Goal: Check status

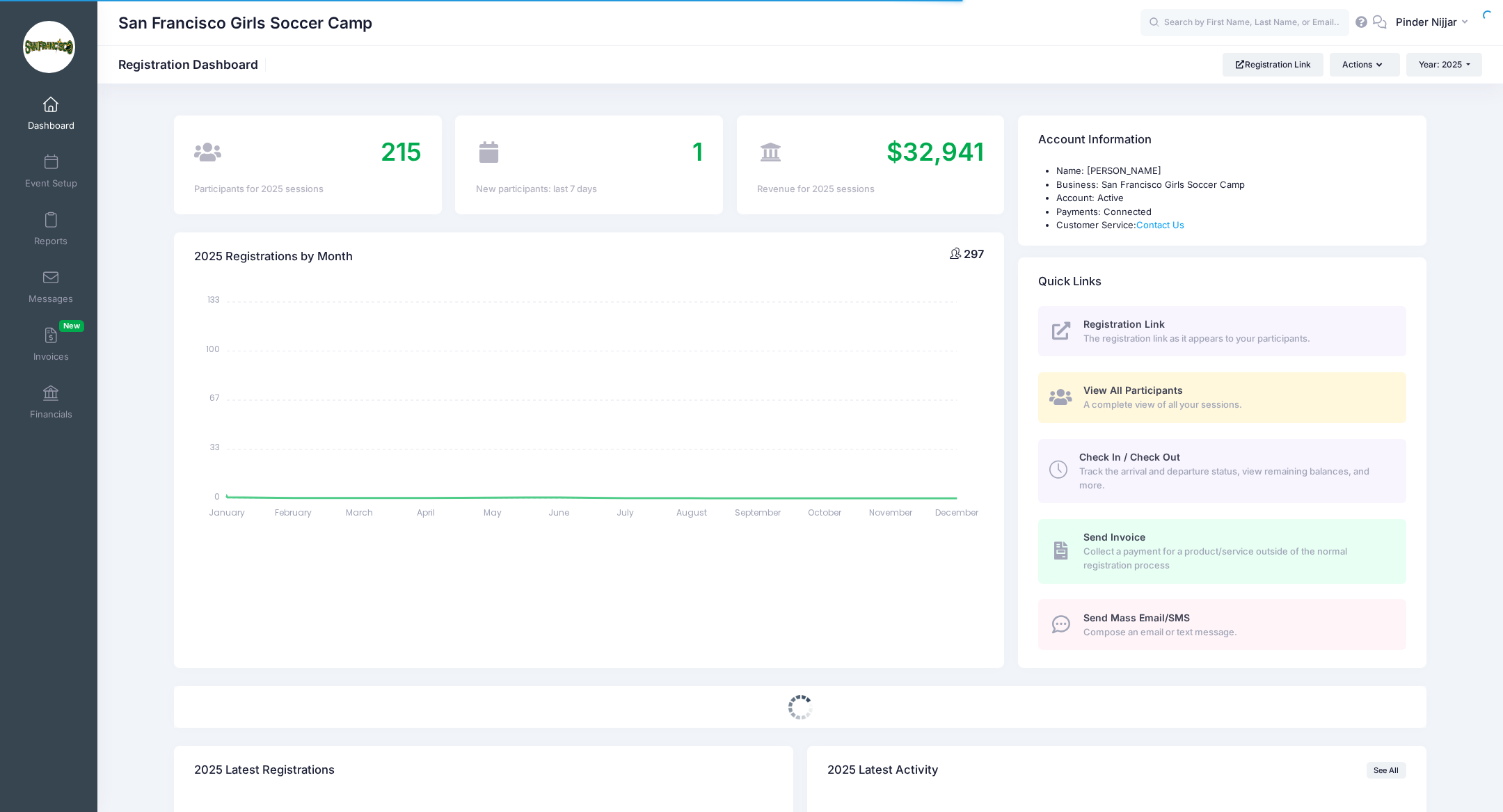
select select
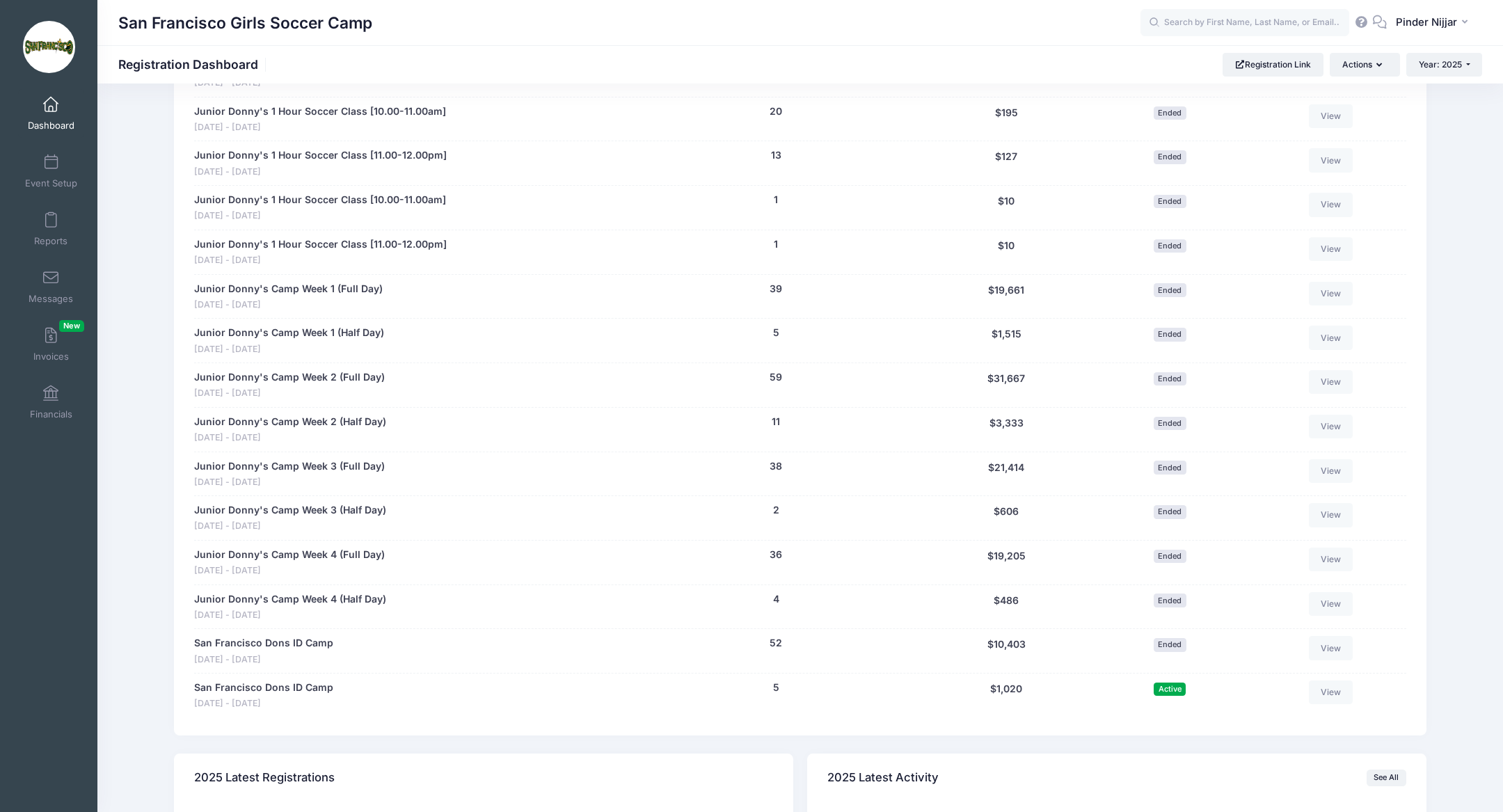
scroll to position [812, 0]
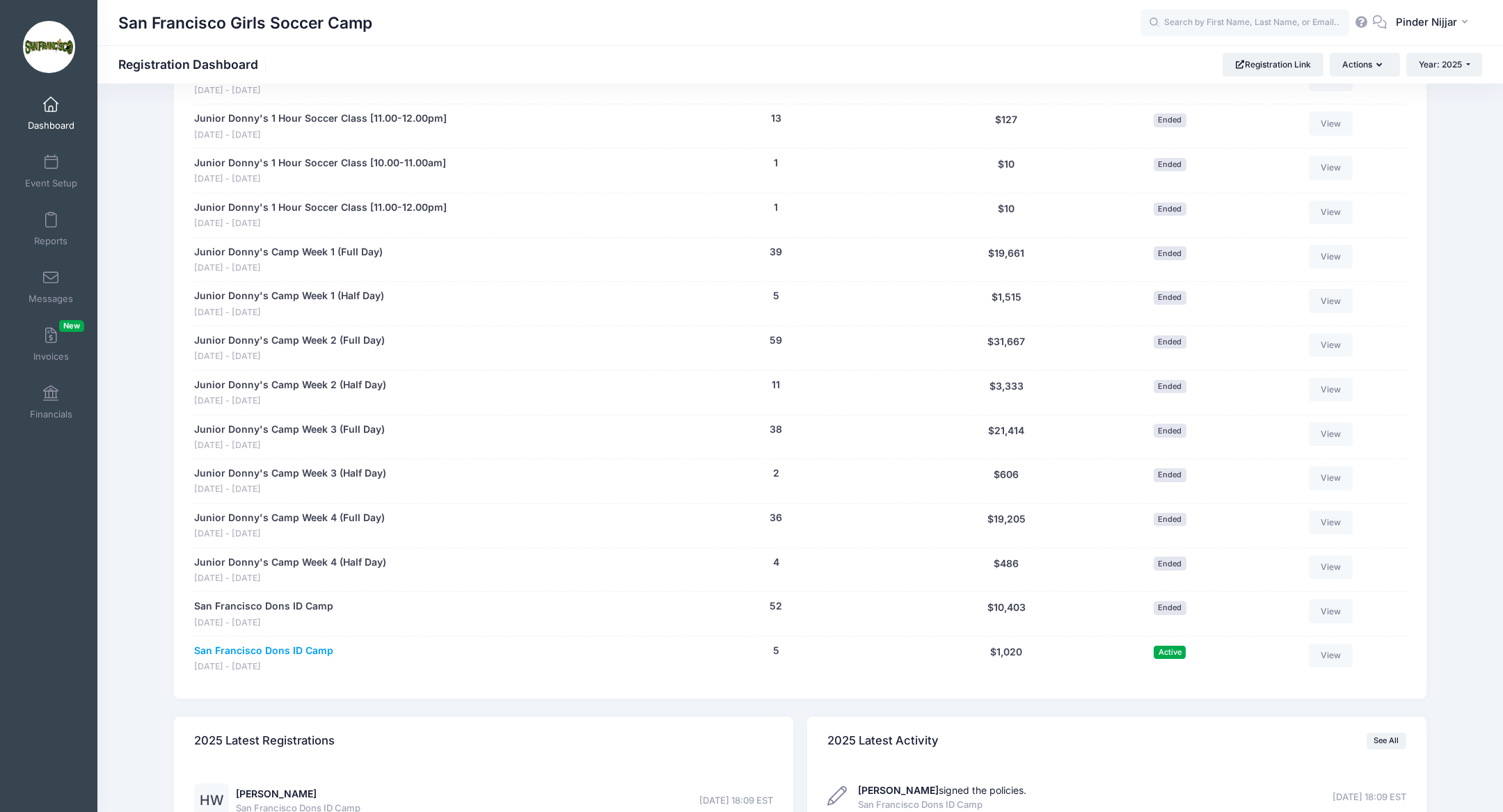
click at [295, 644] on link "San Francisco Dons ID Camp" at bounding box center [263, 652] width 139 height 15
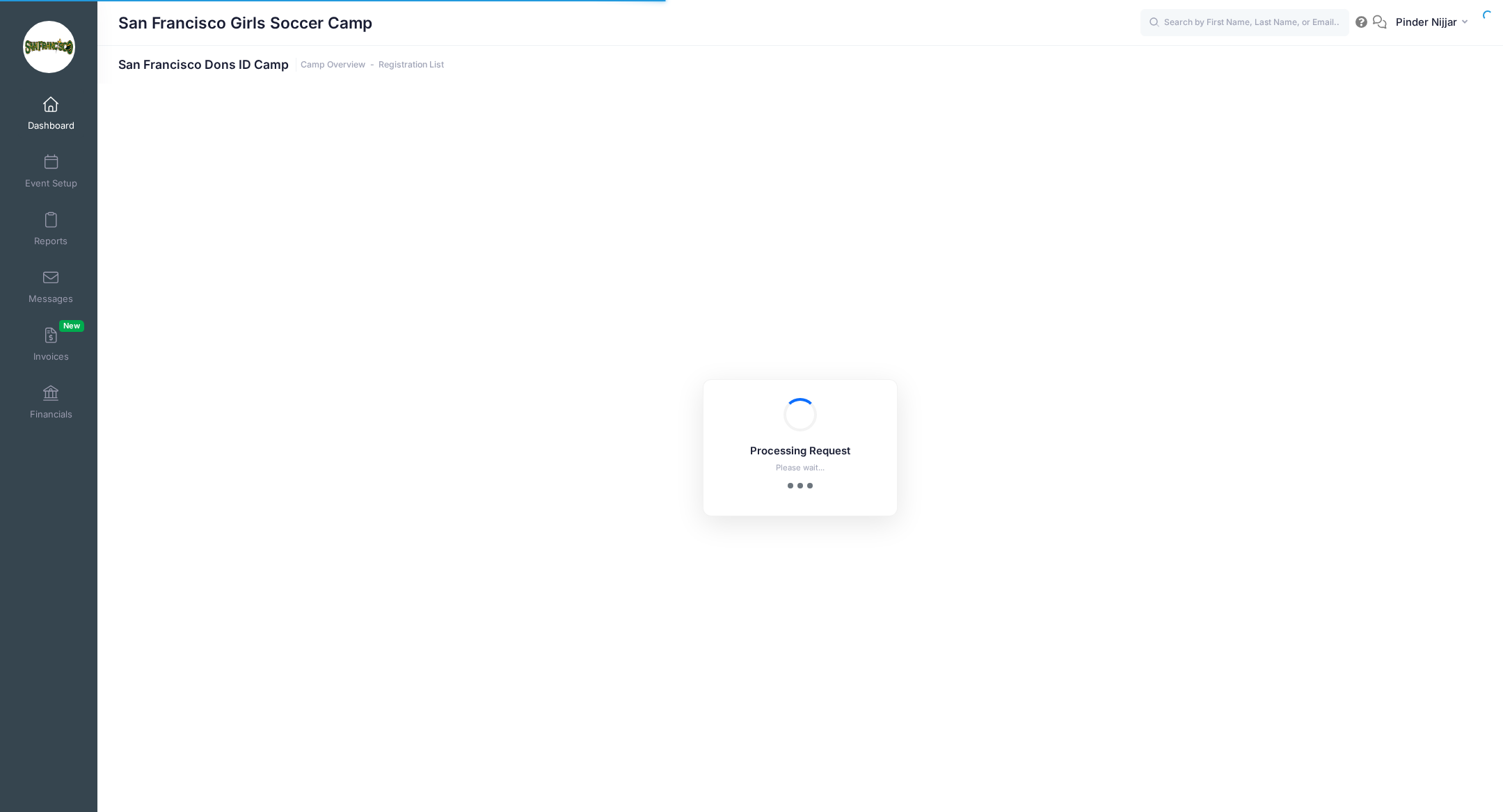
select select "10"
